Goal: Task Accomplishment & Management: Use online tool/utility

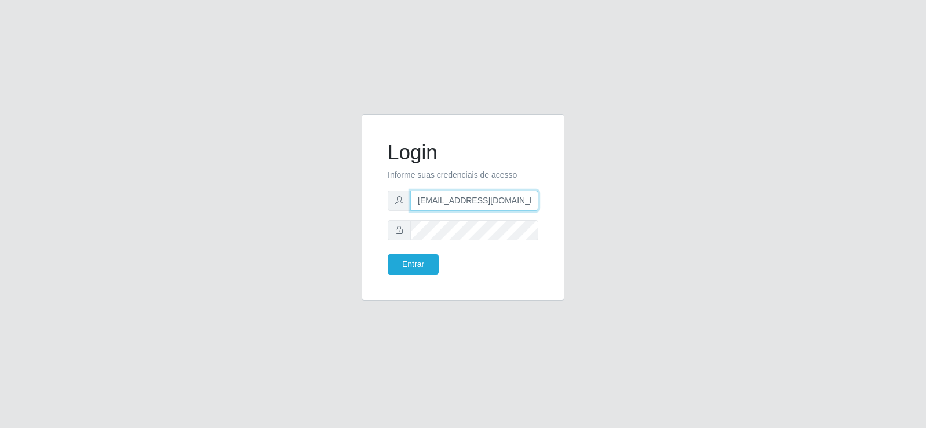
drag, startPoint x: 535, startPoint y: 203, endPoint x: 293, endPoint y: 236, distance: 244.1
click at [293, 236] on div "Login Informe suas credenciais de acesso [EMAIL_ADDRESS][DOMAIN_NAME] Entrar" at bounding box center [463, 214] width 660 height 200
click at [427, 203] on input "m" at bounding box center [474, 200] width 128 height 20
click at [407, 270] on button "Entrar" at bounding box center [413, 264] width 51 height 20
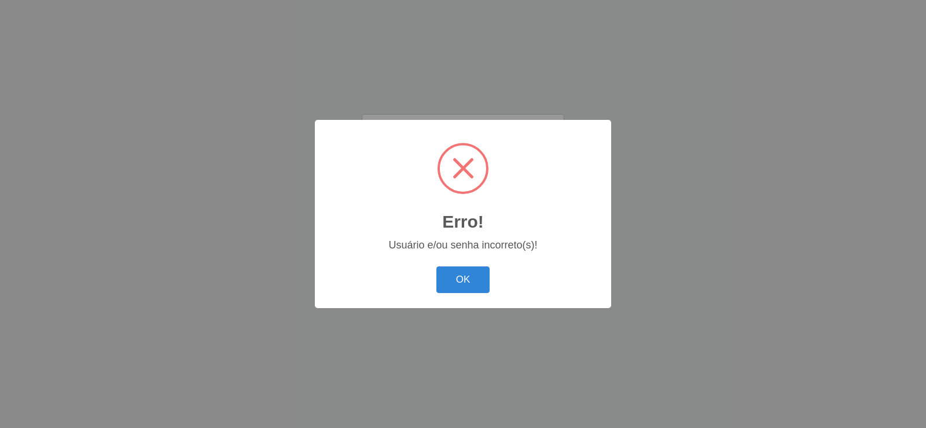
click at [478, 299] on div "Erro! × Usuário e/ou senha incorreto(s)! OK Cancel" at bounding box center [463, 213] width 296 height 187
click at [477, 291] on button "OK" at bounding box center [463, 279] width 54 height 27
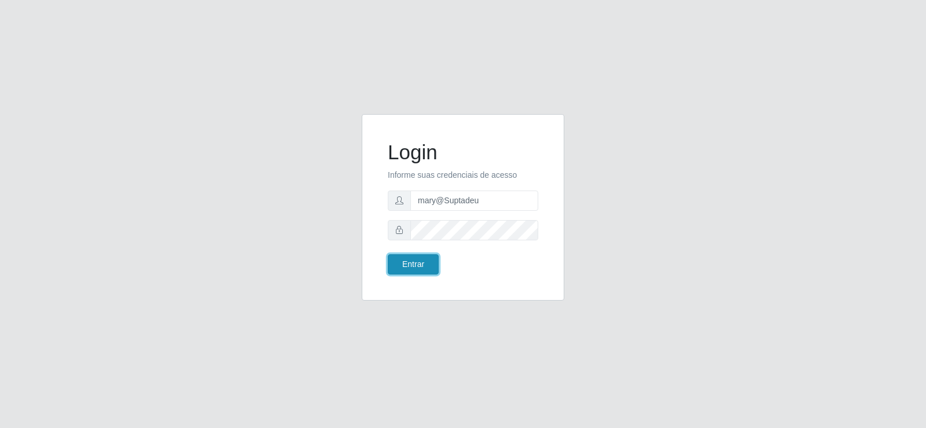
click at [410, 264] on button "Entrar" at bounding box center [413, 264] width 51 height 20
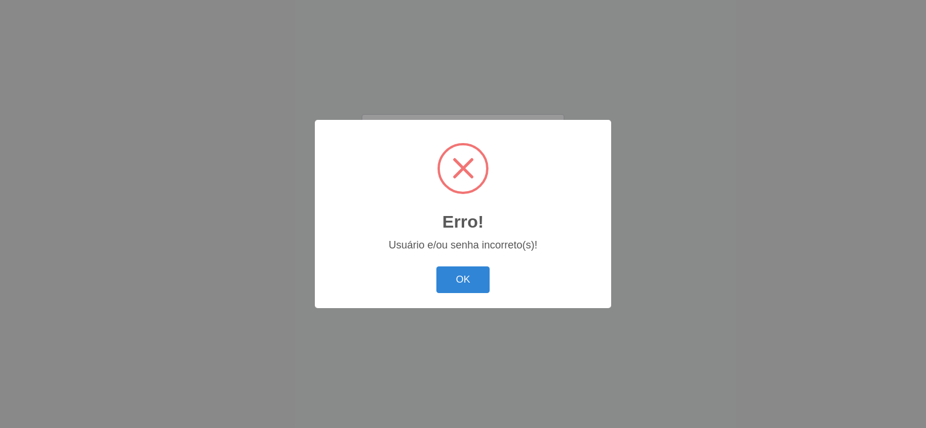
drag, startPoint x: 458, startPoint y: 260, endPoint x: 457, endPoint y: 270, distance: 9.9
click at [458, 262] on div "Erro! × Usuário e/ou senha incorreto(s)! OK Cancel" at bounding box center [463, 213] width 296 height 187
click at [457, 270] on button "OK" at bounding box center [463, 279] width 54 height 27
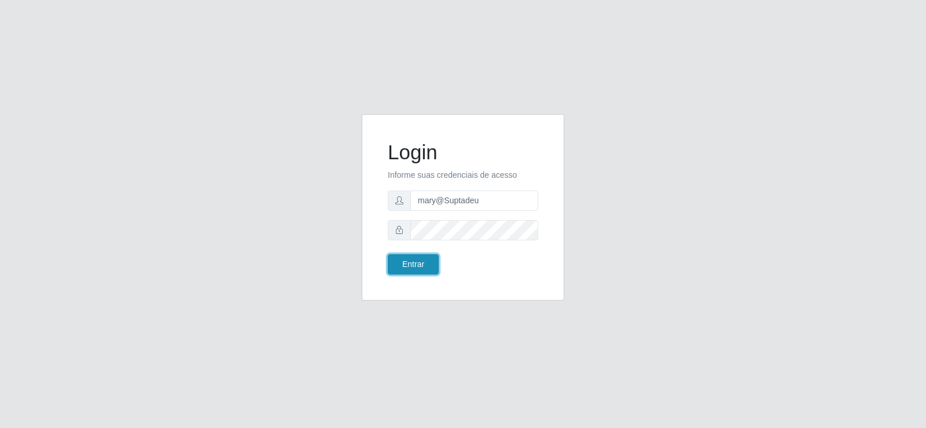
click at [403, 263] on button "Entrar" at bounding box center [413, 264] width 51 height 20
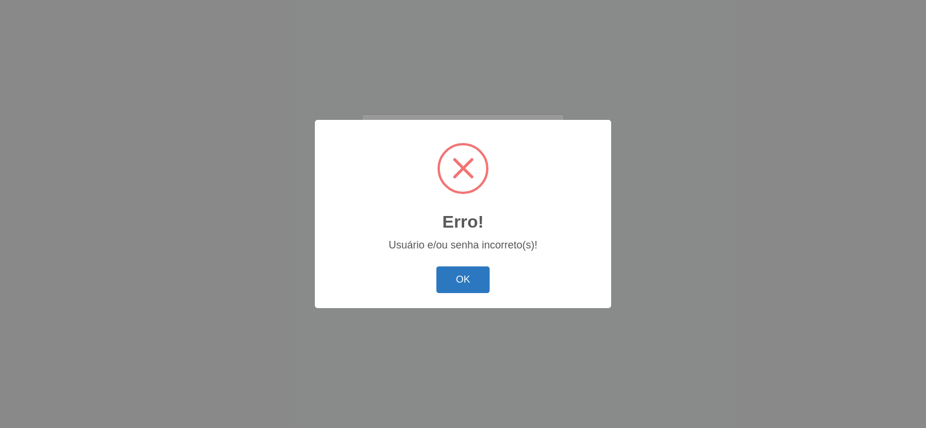
click at [481, 289] on button "OK" at bounding box center [463, 279] width 54 height 27
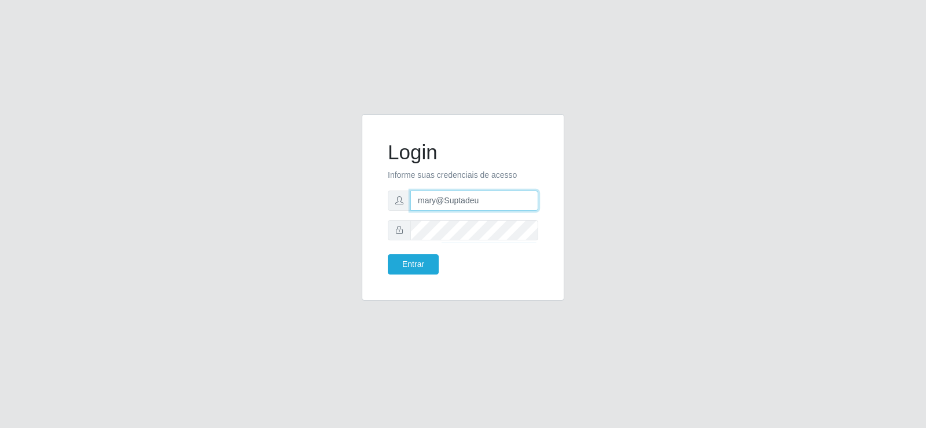
click at [483, 204] on input "mary@Suptadeu" at bounding box center [474, 200] width 128 height 20
click at [410, 264] on button "Entrar" at bounding box center [413, 264] width 51 height 20
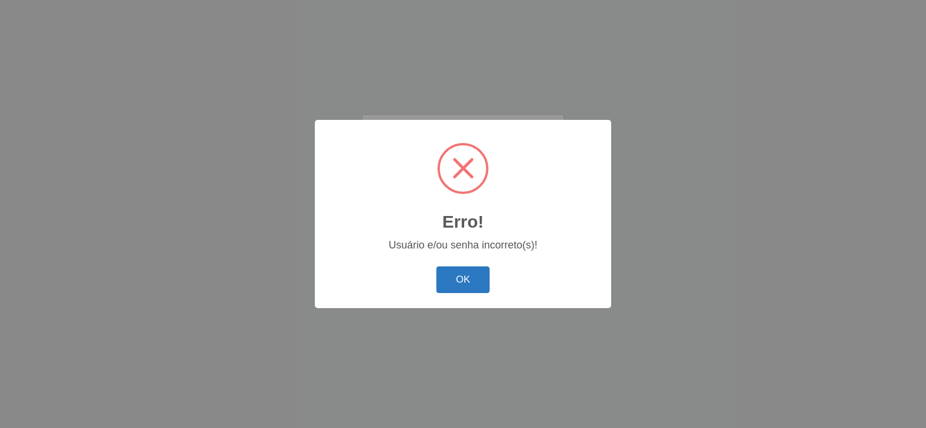
click at [453, 277] on button "OK" at bounding box center [463, 279] width 54 height 27
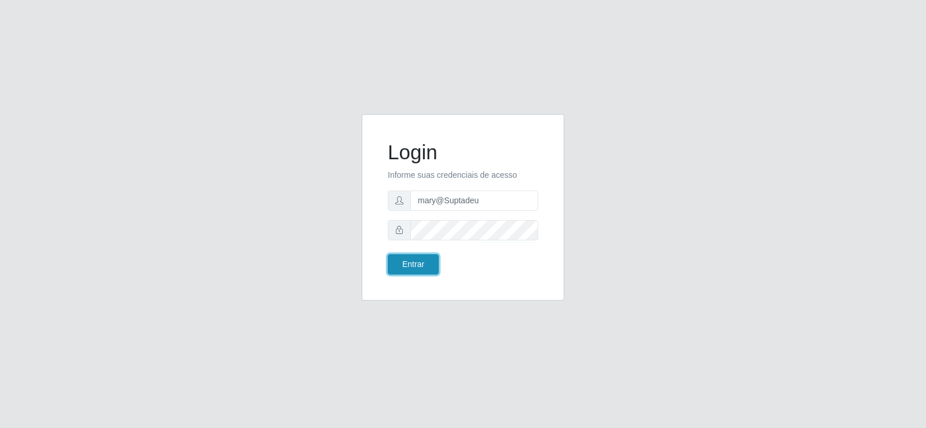
click at [430, 266] on button "Entrar" at bounding box center [413, 264] width 51 height 20
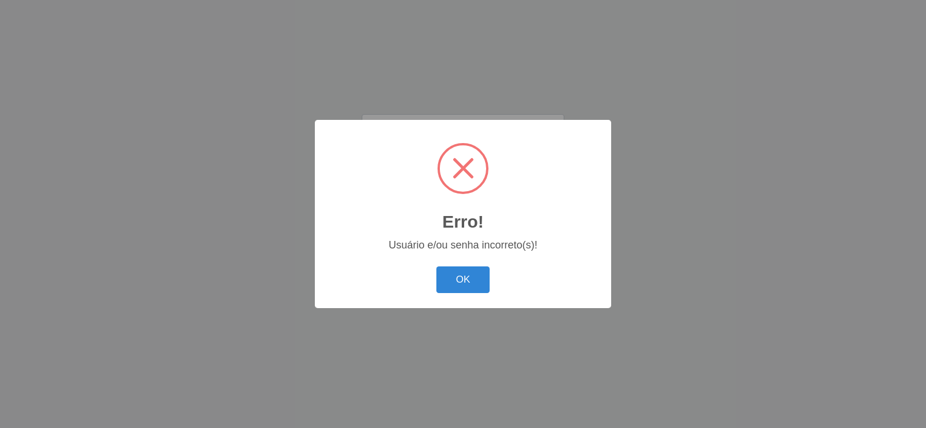
click at [542, 296] on div "OK Cancel" at bounding box center [462, 279] width 273 height 33
click at [481, 270] on button "OK" at bounding box center [463, 279] width 54 height 27
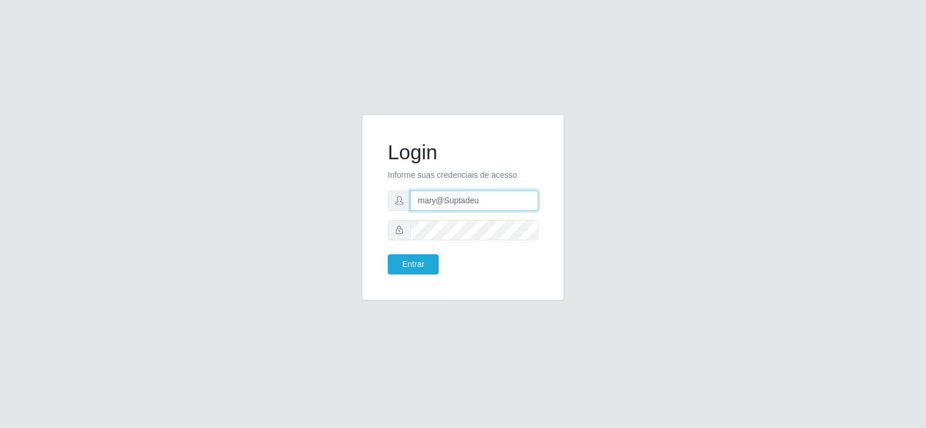
click at [490, 202] on input "mary@Suptadeu" at bounding box center [474, 200] width 128 height 20
click at [418, 257] on button "Entrar" at bounding box center [413, 264] width 51 height 20
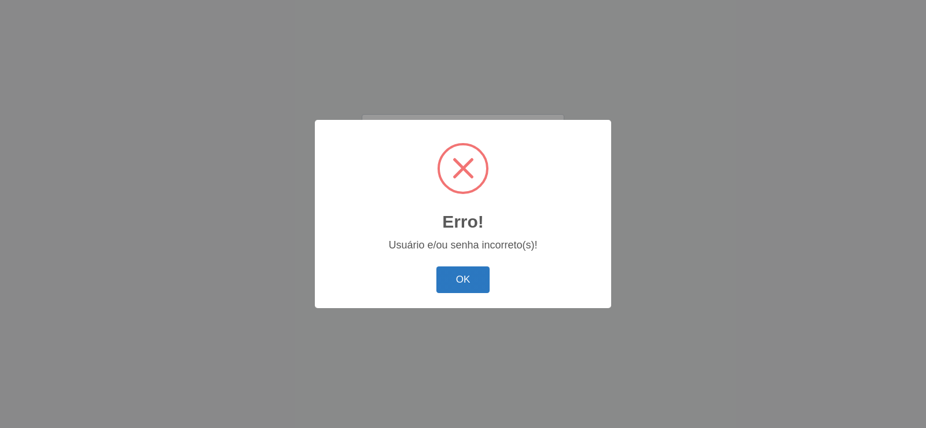
click at [463, 275] on button "OK" at bounding box center [463, 279] width 54 height 27
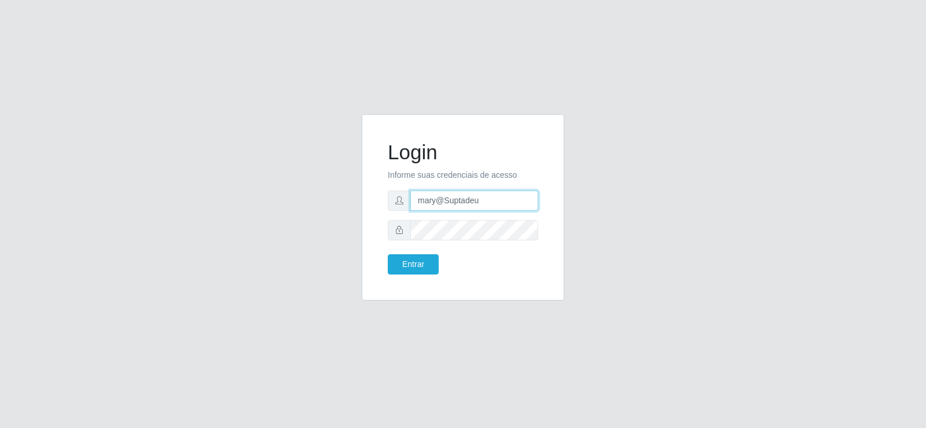
click at [484, 205] on input "mary@Suptadeu" at bounding box center [474, 200] width 128 height 20
click at [489, 207] on input "mary@Suptadeu" at bounding box center [474, 200] width 128 height 20
click at [493, 203] on input "mary@Suptadeu" at bounding box center [474, 200] width 128 height 20
type input "mary@Suptadeu"
click at [420, 259] on button "Entrar" at bounding box center [413, 264] width 51 height 20
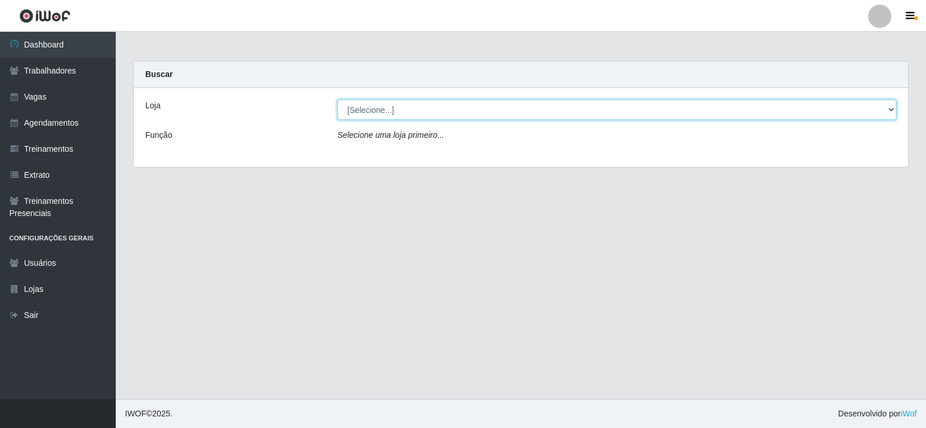
click at [892, 105] on select "[Selecione...] Supermercado Tadeu - [GEOGRAPHIC_DATA]" at bounding box center [616, 110] width 559 height 20
select select "195"
click at [337, 100] on select "[Selecione...] Supermercado Tadeu - [GEOGRAPHIC_DATA]" at bounding box center [616, 110] width 559 height 20
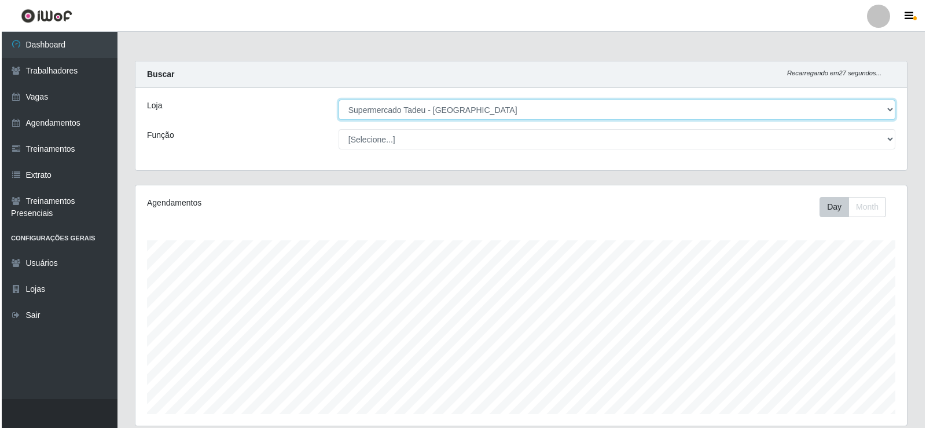
scroll to position [289, 0]
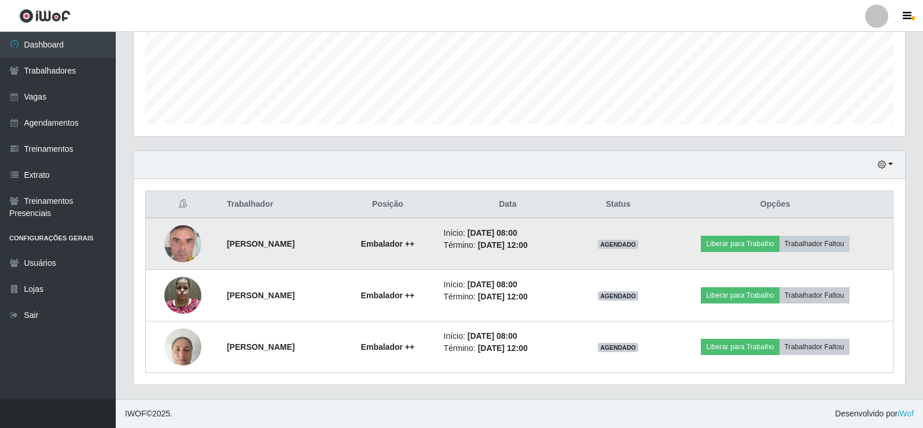
click at [780, 232] on td "Liberar para Trabalho Trabalhador Faltou" at bounding box center [775, 244] width 236 height 52
click at [775, 240] on button "Liberar para Trabalho" at bounding box center [740, 244] width 78 height 16
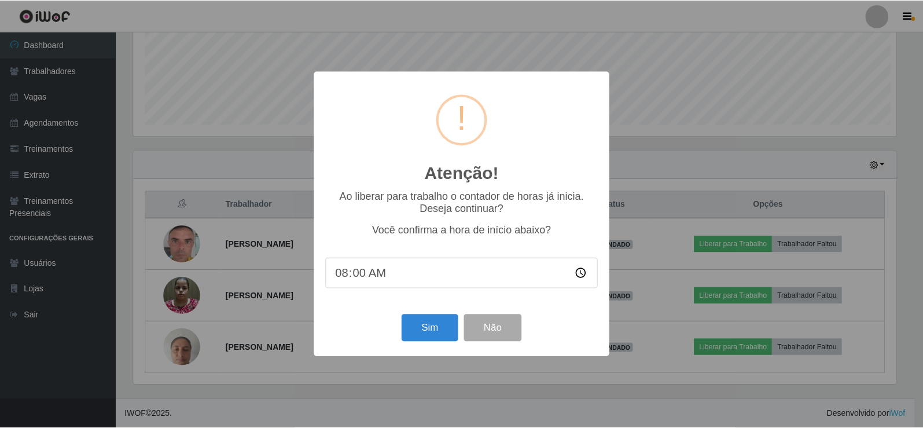
scroll to position [240, 766]
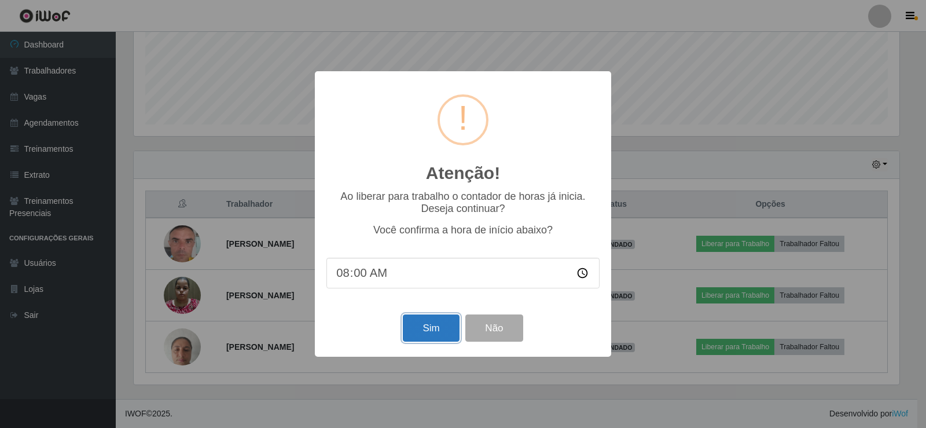
click at [415, 324] on button "Sim" at bounding box center [431, 327] width 56 height 27
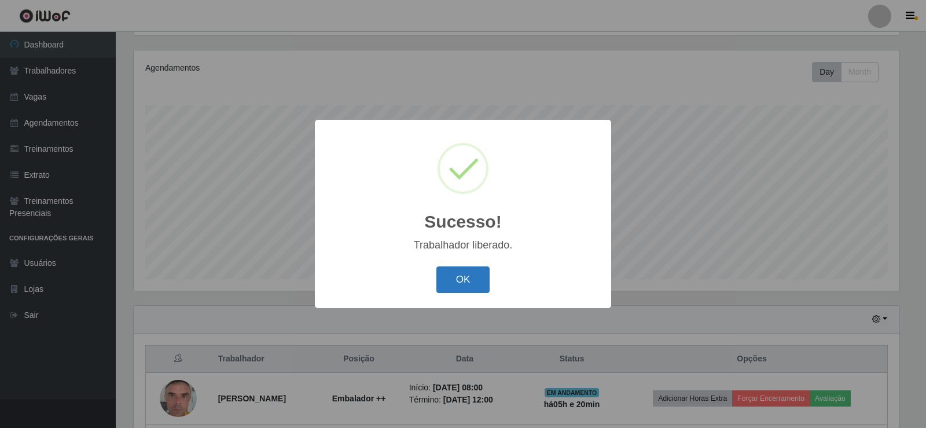
click at [489, 280] on button "OK" at bounding box center [463, 279] width 54 height 27
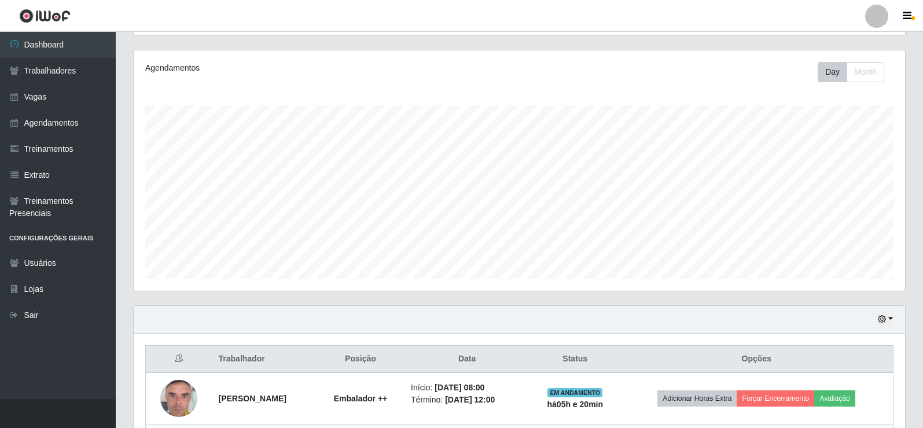
scroll to position [289, 0]
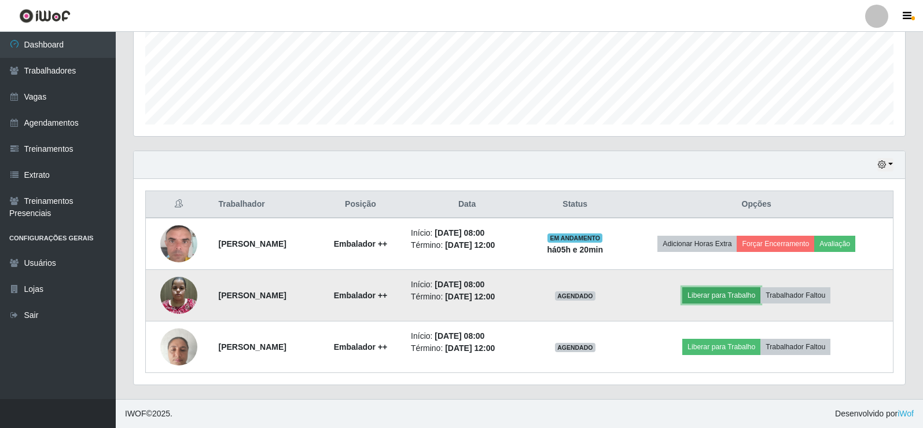
click at [728, 296] on button "Liberar para Trabalho" at bounding box center [721, 295] width 78 height 16
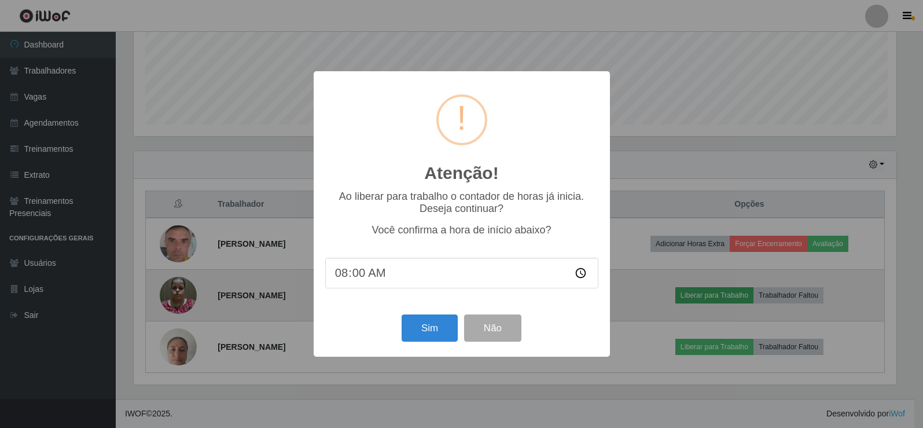
scroll to position [240, 766]
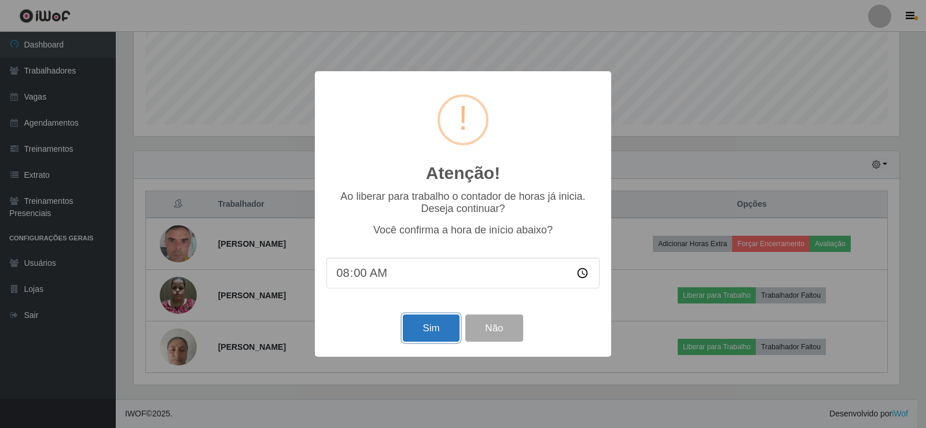
click at [433, 333] on button "Sim" at bounding box center [431, 327] width 56 height 27
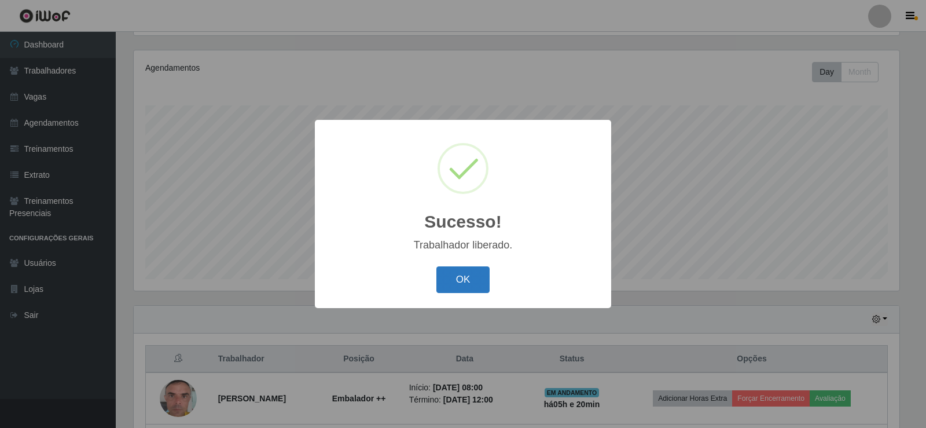
click at [465, 290] on button "OK" at bounding box center [463, 279] width 54 height 27
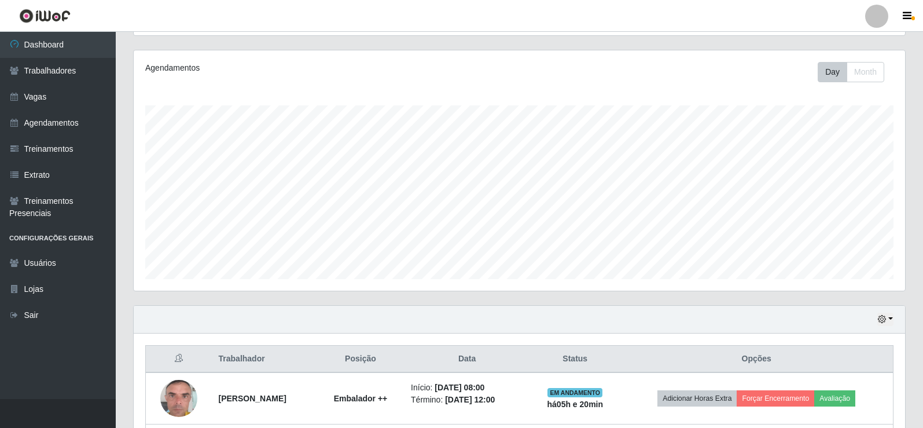
scroll to position [289, 0]
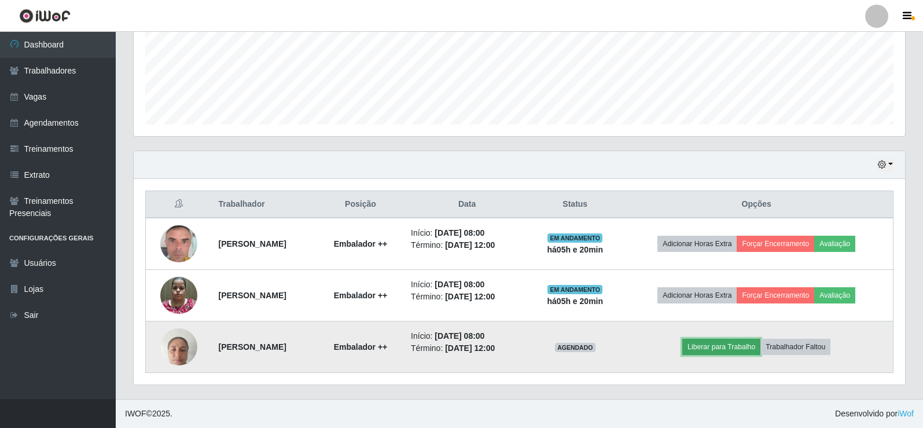
click at [741, 343] on button "Liberar para Trabalho" at bounding box center [721, 346] width 78 height 16
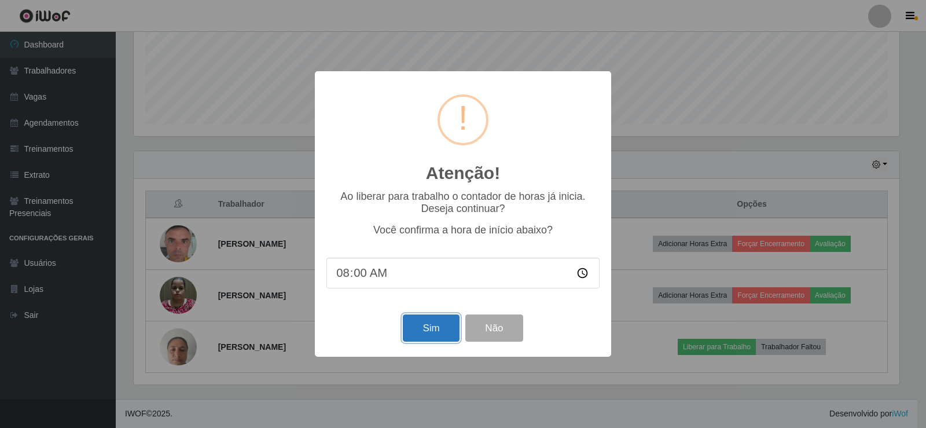
click at [411, 336] on button "Sim" at bounding box center [431, 327] width 56 height 27
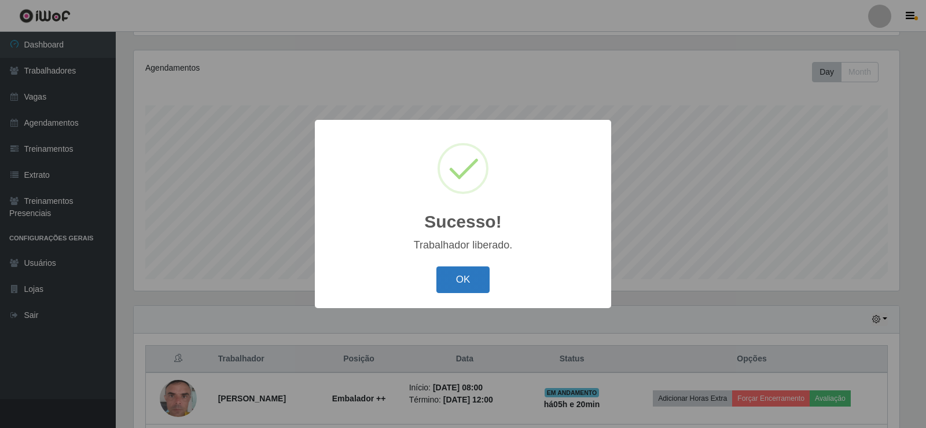
click at [447, 275] on button "OK" at bounding box center [463, 279] width 54 height 27
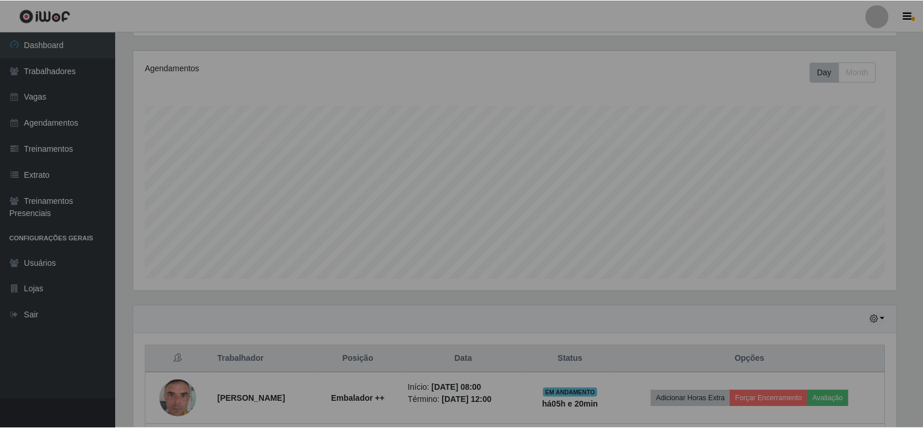
scroll to position [0, 0]
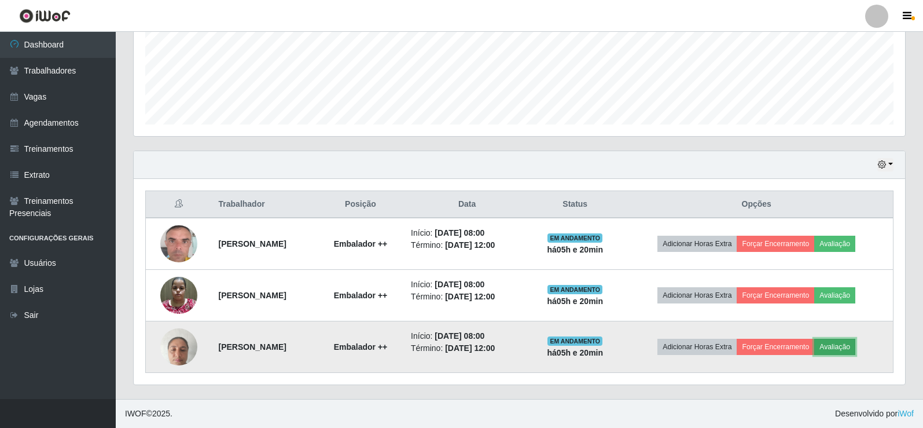
click at [855, 344] on button "Avaliação" at bounding box center [834, 346] width 41 height 16
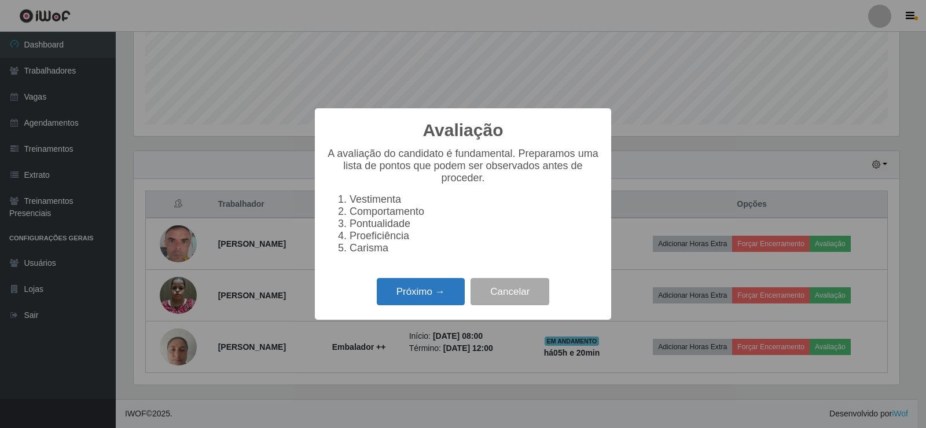
click at [419, 288] on button "Próximo →" at bounding box center [421, 291] width 88 height 27
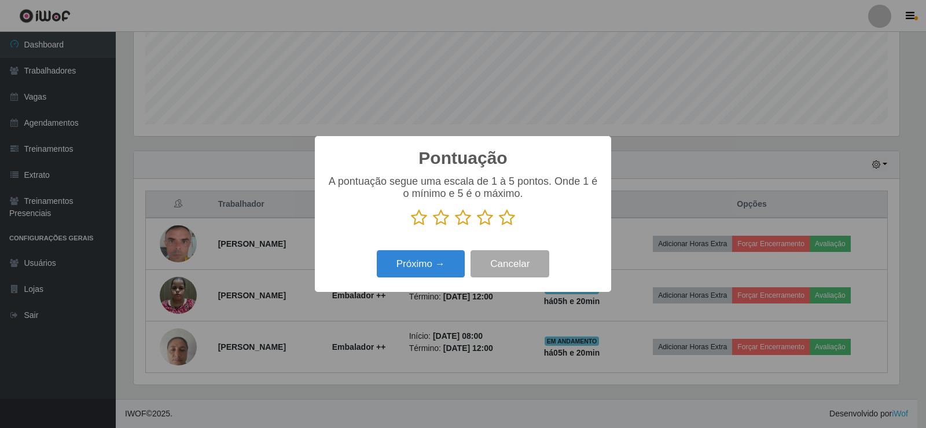
click at [513, 220] on icon at bounding box center [507, 217] width 16 height 17
click at [499, 226] on input "radio" at bounding box center [499, 226] width 0 height 0
click at [446, 271] on button "Próximo →" at bounding box center [421, 263] width 88 height 27
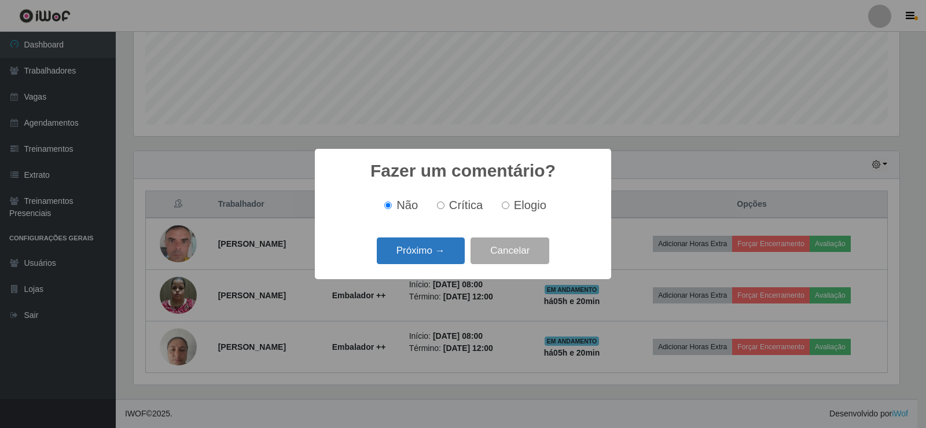
click at [454, 263] on button "Próximo →" at bounding box center [421, 250] width 88 height 27
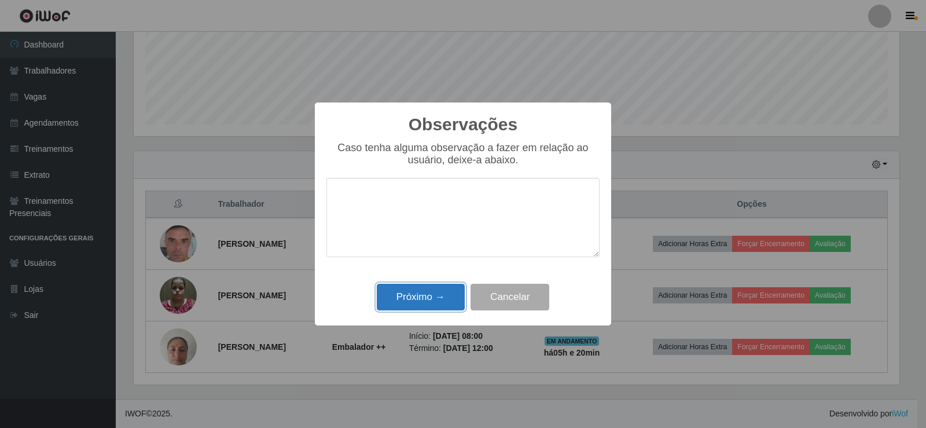
click at [442, 300] on button "Próximo →" at bounding box center [421, 297] width 88 height 27
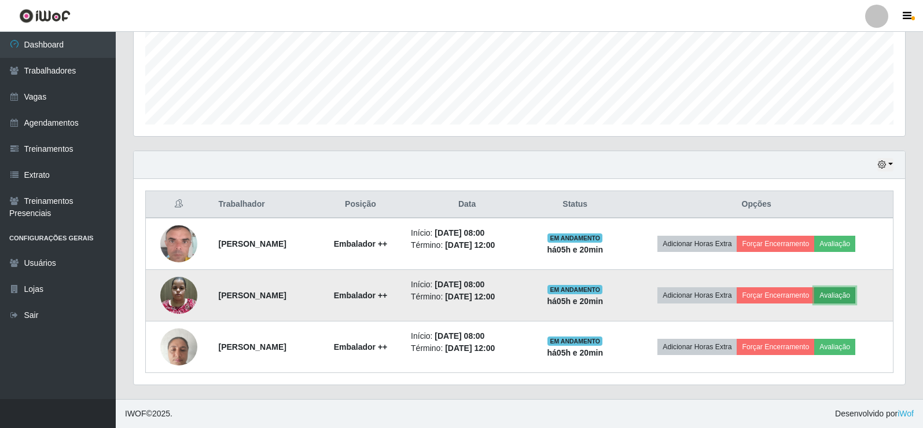
click at [844, 295] on button "Avaliação" at bounding box center [834, 295] width 41 height 16
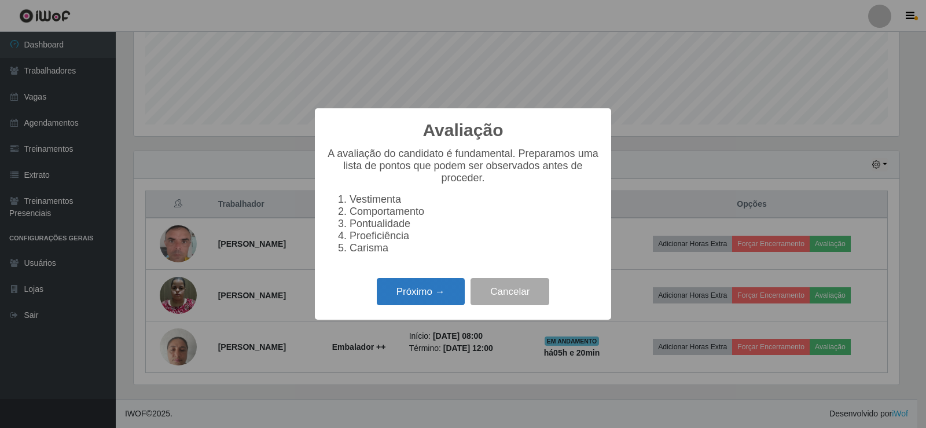
click at [451, 301] on button "Próximo →" at bounding box center [421, 291] width 88 height 27
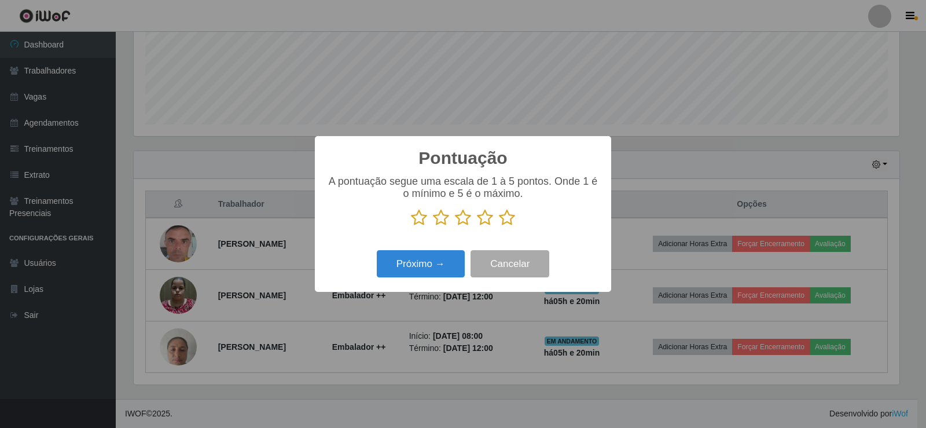
click at [507, 216] on icon at bounding box center [507, 217] width 16 height 17
click at [499, 226] on input "radio" at bounding box center [499, 226] width 0 height 0
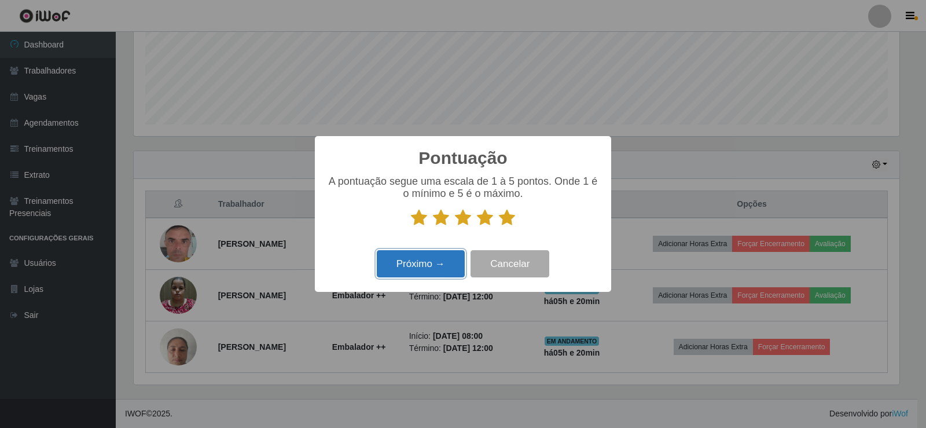
click at [436, 255] on button "Próximo →" at bounding box center [421, 263] width 88 height 27
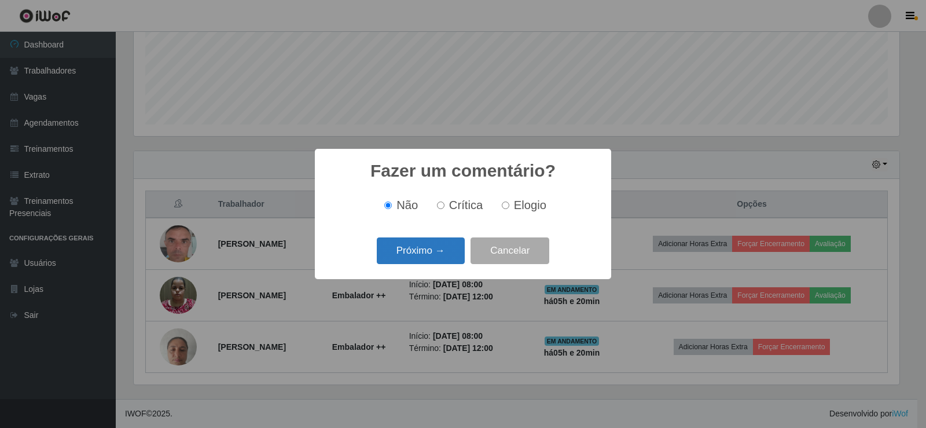
click at [440, 254] on button "Próximo →" at bounding box center [421, 250] width 88 height 27
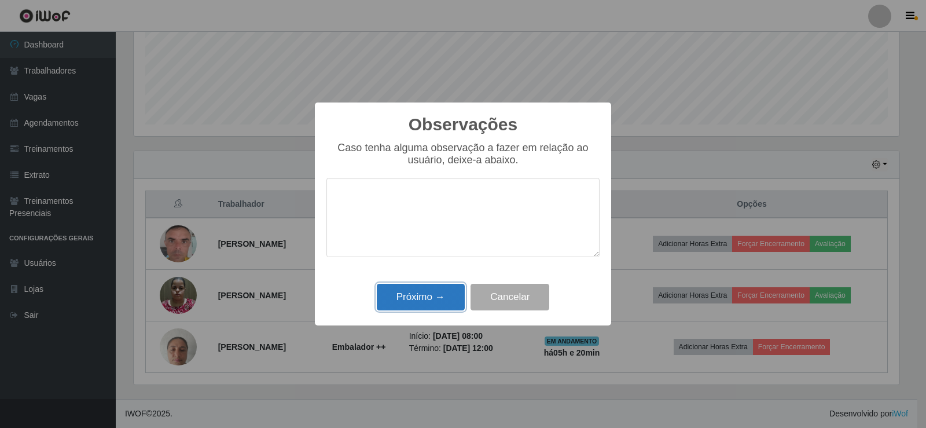
click at [433, 289] on button "Próximo →" at bounding box center [421, 297] width 88 height 27
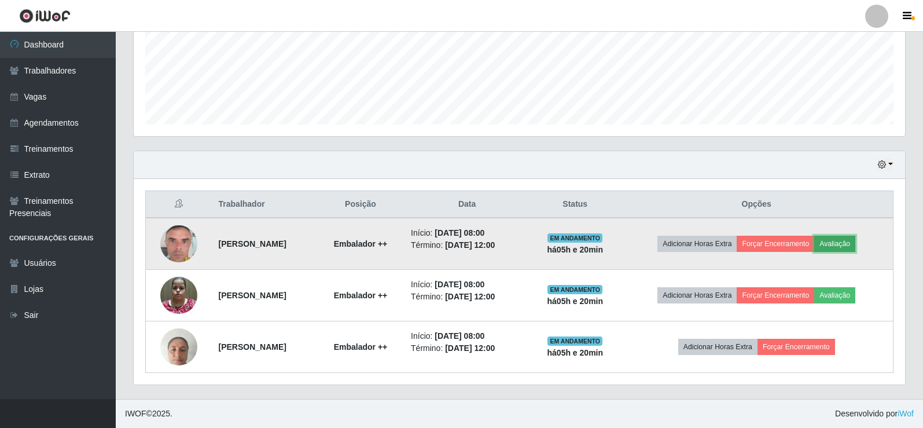
click at [853, 240] on button "Avaliação" at bounding box center [834, 244] width 41 height 16
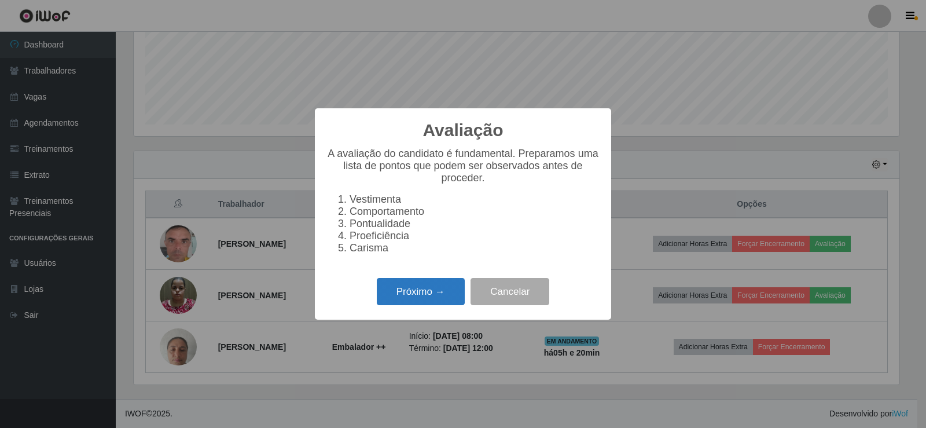
click at [398, 296] on button "Próximo →" at bounding box center [421, 291] width 88 height 27
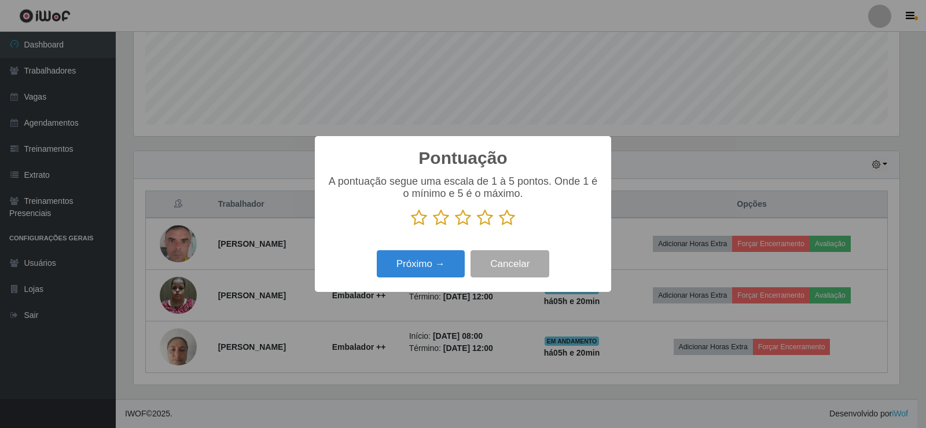
click at [510, 223] on icon at bounding box center [507, 217] width 16 height 17
click at [499, 226] on input "radio" at bounding box center [499, 226] width 0 height 0
click at [417, 255] on button "Próximo →" at bounding box center [421, 263] width 88 height 27
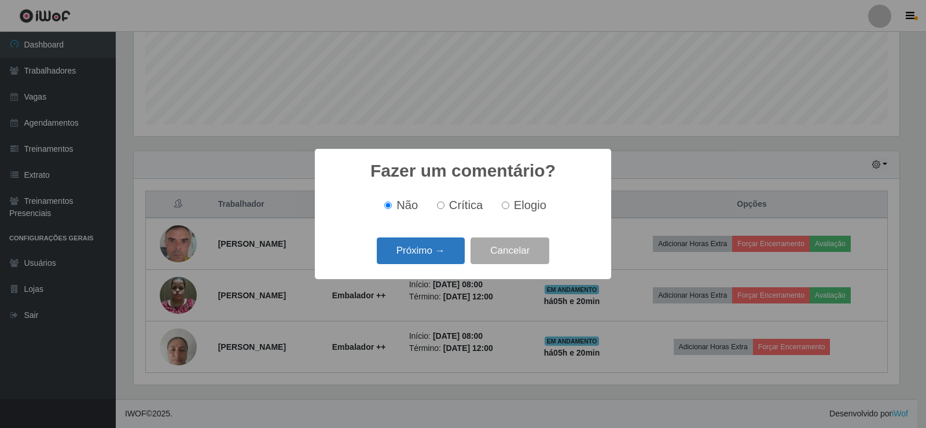
click at [420, 250] on button "Próximo →" at bounding box center [421, 250] width 88 height 27
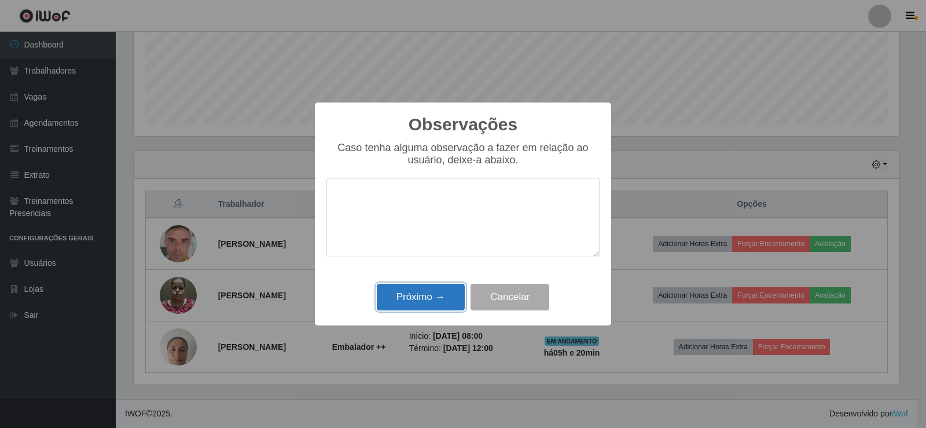
click at [413, 288] on button "Próximo →" at bounding box center [421, 297] width 88 height 27
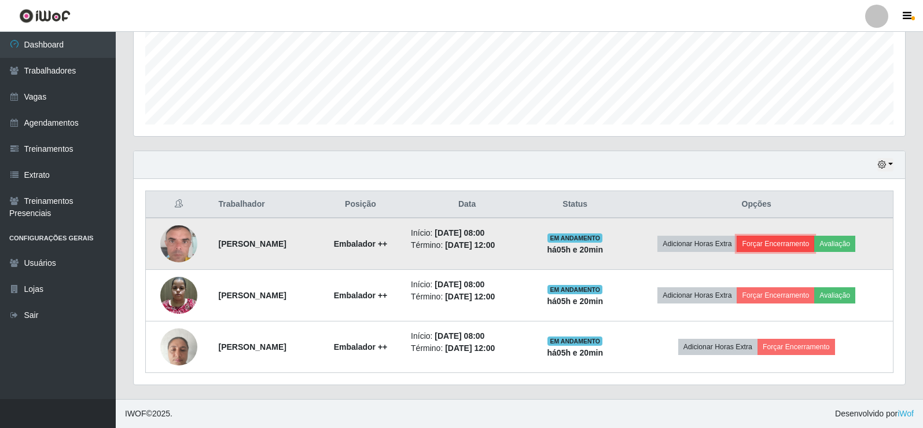
click at [759, 236] on button "Forçar Encerramento" at bounding box center [776, 244] width 78 height 16
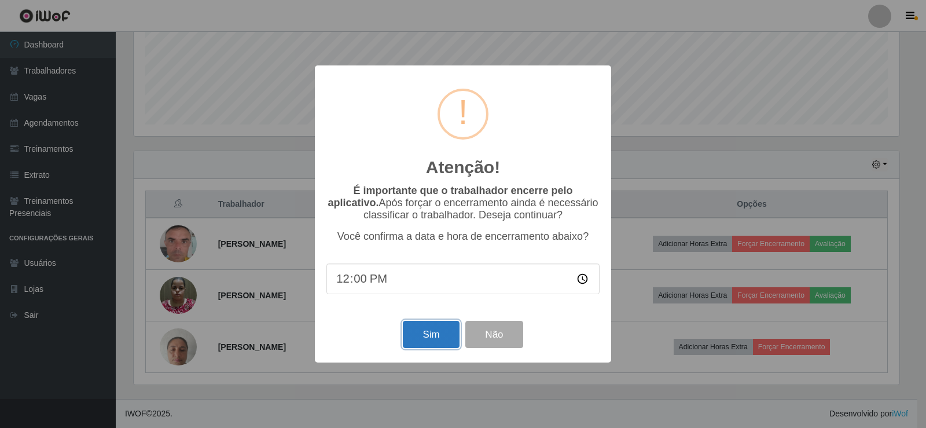
click at [456, 341] on button "Sim" at bounding box center [431, 334] width 56 height 27
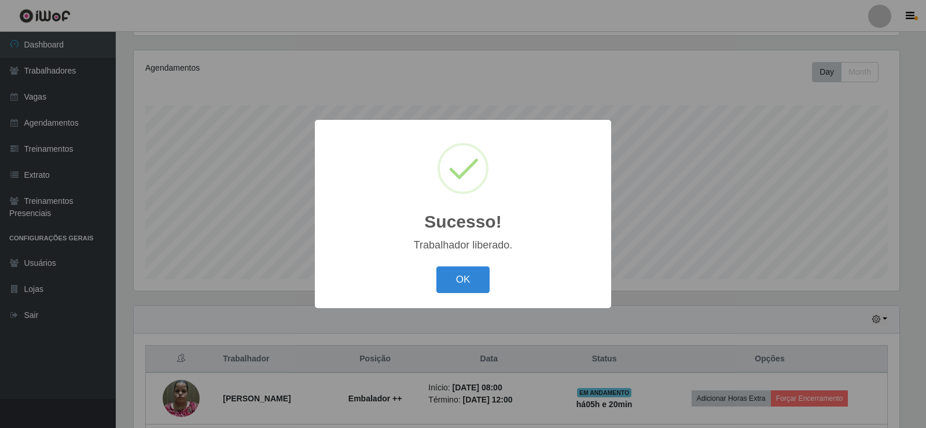
drag, startPoint x: 454, startPoint y: 289, endPoint x: 204, endPoint y: 219, distance: 259.0
click at [452, 286] on button "OK" at bounding box center [463, 279] width 54 height 27
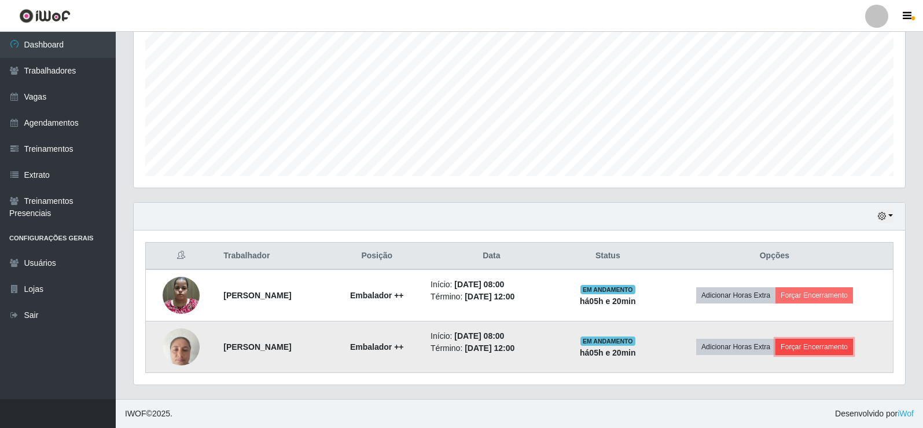
click at [843, 345] on button "Forçar Encerramento" at bounding box center [814, 346] width 78 height 16
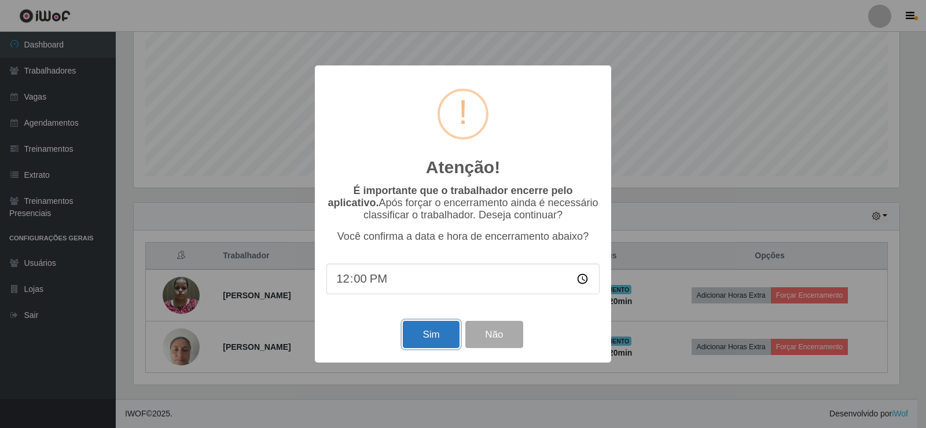
click at [436, 332] on button "Sim" at bounding box center [431, 334] width 56 height 27
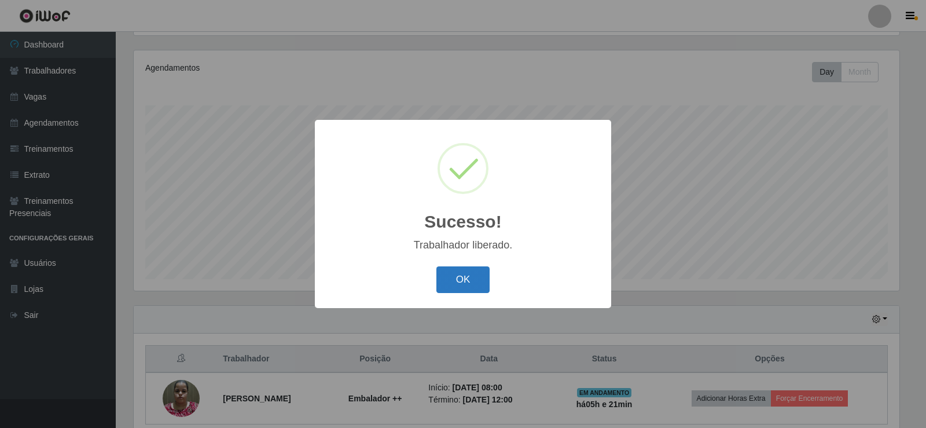
click at [480, 271] on button "OK" at bounding box center [463, 279] width 54 height 27
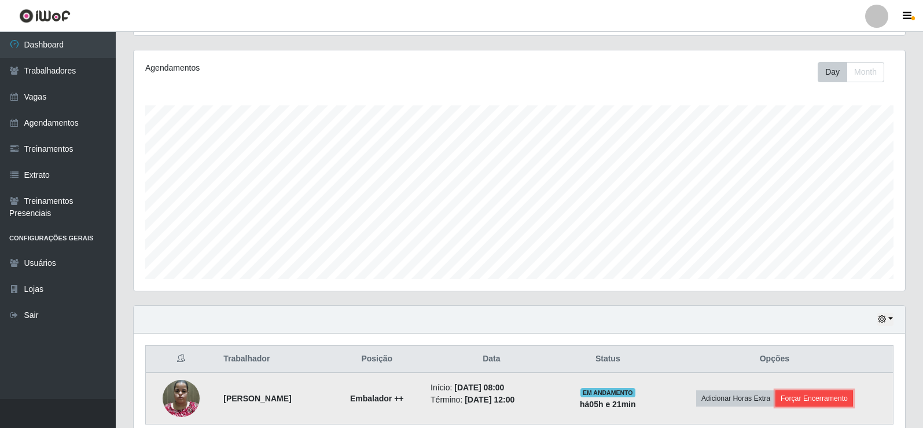
click at [829, 397] on button "Forçar Encerramento" at bounding box center [814, 398] width 78 height 16
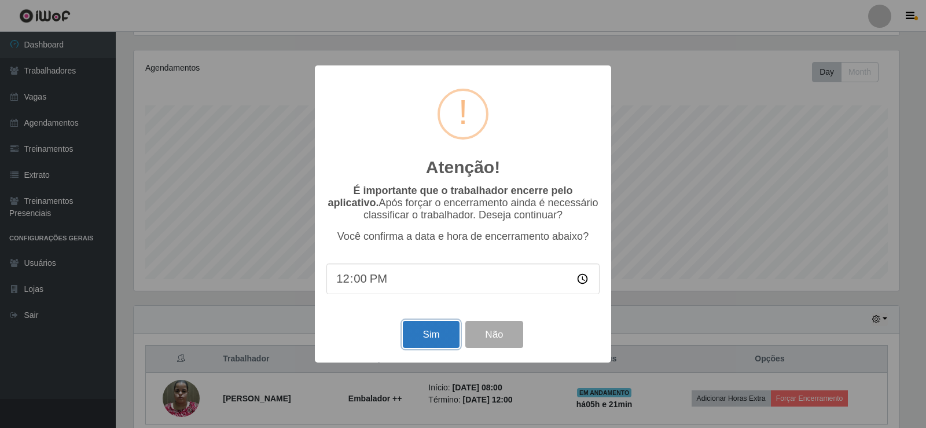
click at [442, 338] on button "Sim" at bounding box center [431, 334] width 56 height 27
